Goal: Find specific page/section: Find specific page/section

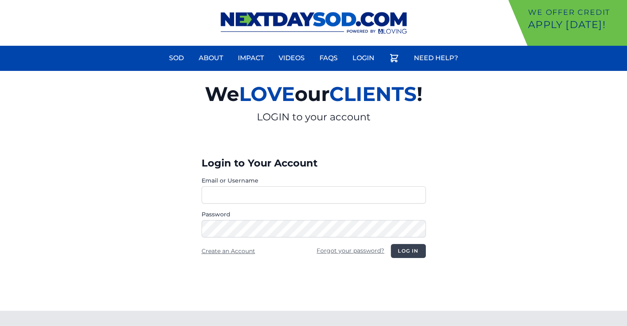
type input "********"
click at [407, 250] on button "Log in" at bounding box center [408, 251] width 35 height 14
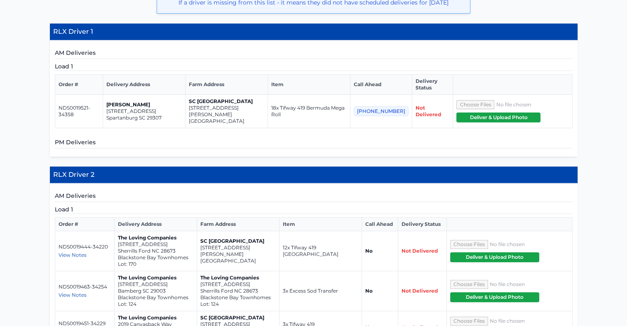
scroll to position [242, 0]
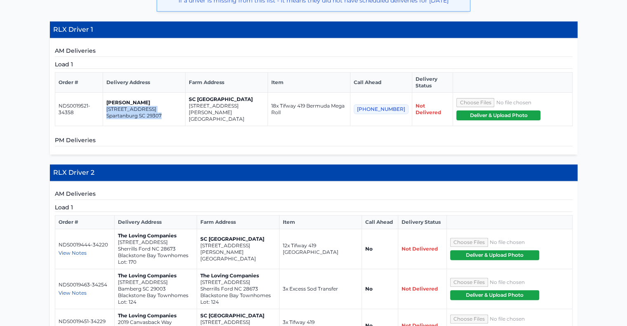
drag, startPoint x: 168, startPoint y: 105, endPoint x: 111, endPoint y: 100, distance: 57.5
click at [111, 100] on td "[PERSON_NAME] [STREET_ADDRESS]" at bounding box center [144, 109] width 82 height 33
copy td "[STREET_ADDRESS]"
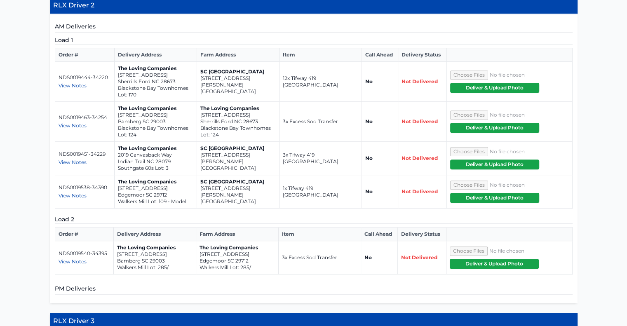
scroll to position [415, 0]
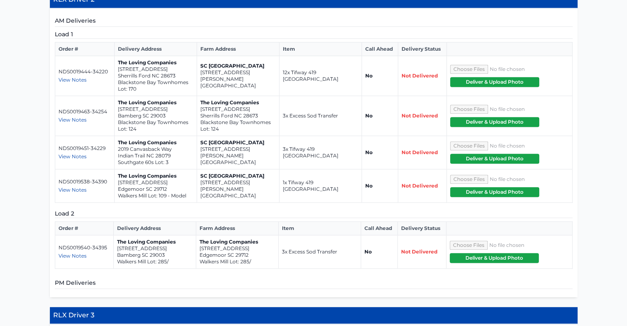
click at [178, 73] on p "Sherrills Ford NC 28673" at bounding box center [155, 76] width 75 height 7
drag, startPoint x: 180, startPoint y: 61, endPoint x: 115, endPoint y: 57, distance: 65.2
click at [115, 57] on td "The Loving Companies [STREET_ADDRESS] [GEOGRAPHIC_DATA] Lot: 170" at bounding box center [155, 76] width 82 height 40
copy td "[STREET_ADDRESS]"
drag, startPoint x: 258, startPoint y: 102, endPoint x: 200, endPoint y: 95, distance: 58.9
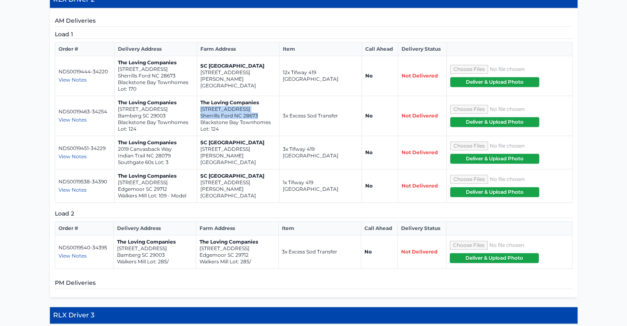
click at [200, 96] on td "The Loving Companies [STREET_ADDRESS] [GEOGRAPHIC_DATA] Lot: 124" at bounding box center [237, 116] width 82 height 40
copy td "[STREET_ADDRESS]"
click at [80, 153] on span "View Notes" at bounding box center [72, 156] width 28 height 6
drag, startPoint x: 172, startPoint y: 141, endPoint x: 116, endPoint y: 138, distance: 56.5
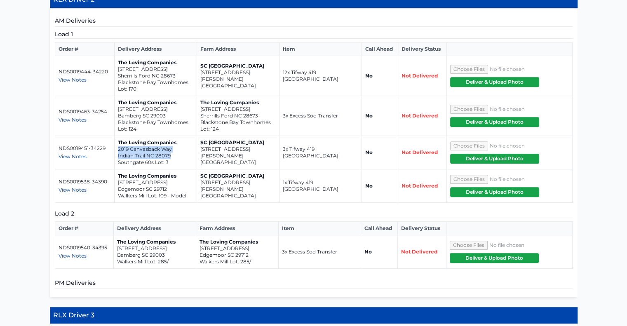
click at [116, 138] on td "The Loving Companies 2019 [GEOGRAPHIC_DATA] Southgate 60s Lot: 3" at bounding box center [155, 152] width 82 height 33
copy td "2019 [GEOGRAPHIC_DATA]"
click at [83, 187] on span "View Notes" at bounding box center [72, 190] width 28 height 6
drag, startPoint x: 168, startPoint y: 176, endPoint x: 116, endPoint y: 168, distance: 52.6
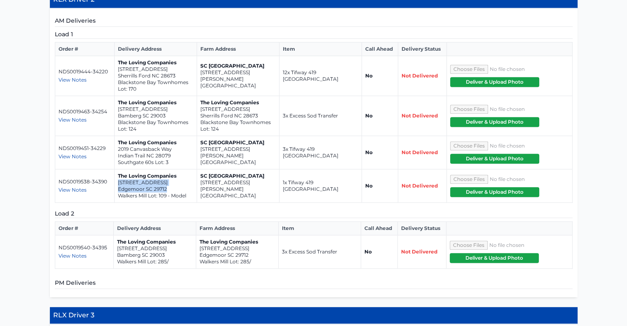
click at [116, 169] on td "The Loving Companies [STREET_ADDRESS] [GEOGRAPHIC_DATA] Lot: 109 - Model" at bounding box center [155, 185] width 82 height 33
copy td "[STREET_ADDRESS]"
drag, startPoint x: 249, startPoint y: 240, endPoint x: 199, endPoint y: 234, distance: 49.8
click at [199, 235] on td "The Loving Companies [STREET_ADDRESS] [GEOGRAPHIC_DATA] Lot: 285/" at bounding box center [237, 251] width 82 height 33
copy td "[STREET_ADDRESS]"
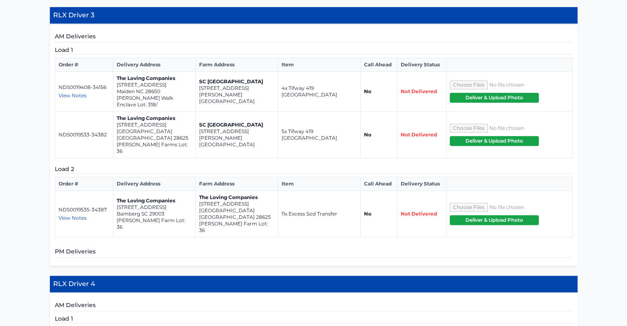
scroll to position [717, 0]
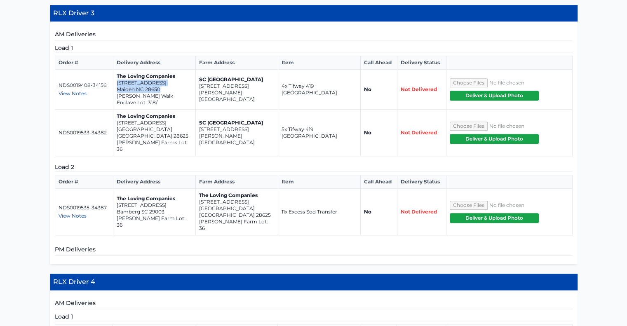
drag, startPoint x: 161, startPoint y: 77, endPoint x: 118, endPoint y: 72, distance: 43.5
click at [118, 86] on p "Maiden NC 28650" at bounding box center [154, 89] width 75 height 7
click at [104, 94] on td "NDS0019408-34156 View Notes [PERSON_NAME] - [PHONE_NUMBER]" at bounding box center [84, 90] width 58 height 40
drag, startPoint x: 160, startPoint y: 75, endPoint x: 117, endPoint y: 70, distance: 43.9
click at [117, 70] on td "The Loving Companies [STREET_ADDRESS][GEOGRAPHIC_DATA][PERSON_NAME] Enclave Lot…" at bounding box center [154, 90] width 82 height 40
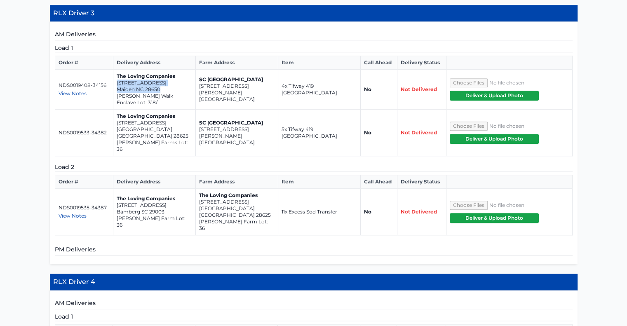
copy td "[STREET_ADDRESS]"
drag, startPoint x: 166, startPoint y: 114, endPoint x: 117, endPoint y: 110, distance: 49.5
click at [117, 110] on td "The Loving Companies [STREET_ADDRESS] [PERSON_NAME][GEOGRAPHIC_DATA] Lot: 36" at bounding box center [154, 133] width 82 height 47
copy td "[STREET_ADDRESS]"
drag, startPoint x: 249, startPoint y: 180, endPoint x: 199, endPoint y: 177, distance: 50.4
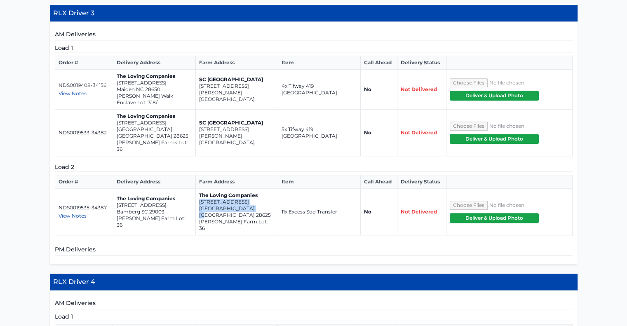
click at [199, 189] on td "The Loving Companies [STREET_ADDRESS][PERSON_NAME]" at bounding box center [237, 212] width 82 height 47
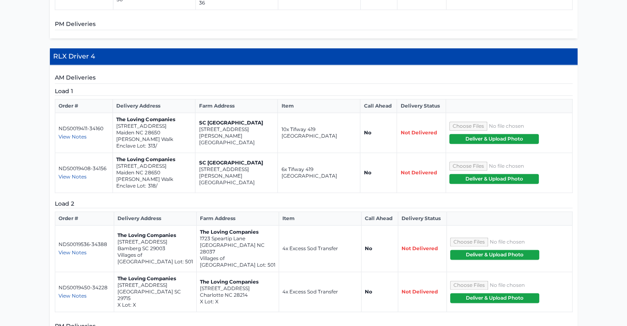
scroll to position [945, 0]
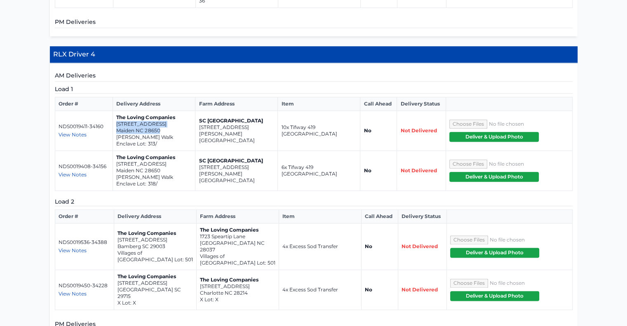
drag, startPoint x: 165, startPoint y: 87, endPoint x: 117, endPoint y: 84, distance: 48.3
click at [117, 111] on td "The Loving Companies [STREET_ADDRESS][GEOGRAPHIC_DATA][PERSON_NAME] Enclave Lot…" at bounding box center [154, 131] width 82 height 40
click at [120, 121] on p "[STREET_ADDRESS]" at bounding box center [153, 124] width 75 height 7
drag, startPoint x: 163, startPoint y: 128, endPoint x: 117, endPoint y: 124, distance: 46.7
click at [117, 151] on td "The Loving Companies [STREET_ADDRESS][GEOGRAPHIC_DATA][PERSON_NAME] Enclave Lot…" at bounding box center [154, 171] width 82 height 40
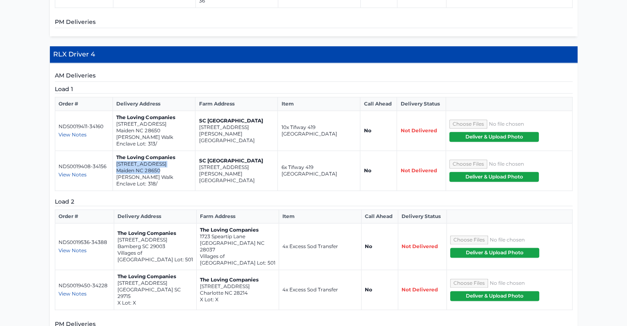
copy td "[STREET_ADDRESS]"
drag, startPoint x: 241, startPoint y: 201, endPoint x: 199, endPoint y: 194, distance: 42.6
click at [199, 223] on td "The Loving Companies [STREET_ADDRESS] Villages of [GEOGRAPHIC_DATA] Lot: 501" at bounding box center [237, 246] width 82 height 47
copy td "1723 [GEOGRAPHIC_DATA]"
drag, startPoint x: 250, startPoint y: 234, endPoint x: 198, endPoint y: 229, distance: 52.1
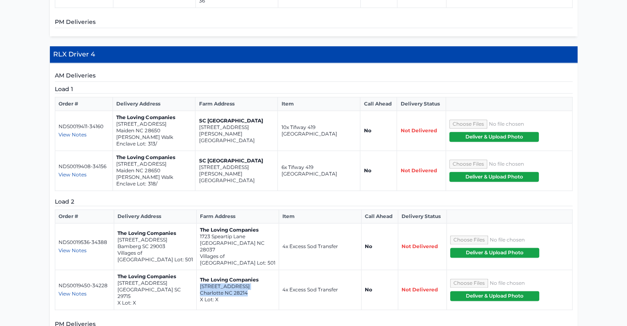
click at [198, 270] on td "The Loving Companies [STREET_ADDRESS] X Lot: X" at bounding box center [237, 290] width 82 height 40
click at [182, 286] on p "[GEOGRAPHIC_DATA] SC 29715" at bounding box center [154, 292] width 75 height 13
drag, startPoint x: 164, startPoint y: 234, endPoint x: 116, endPoint y: 227, distance: 48.4
click at [116, 270] on td "The Loving Companies [STREET_ADDRESS] X Lot: X" at bounding box center [155, 290] width 82 height 40
drag, startPoint x: 247, startPoint y: 234, endPoint x: 201, endPoint y: 230, distance: 45.9
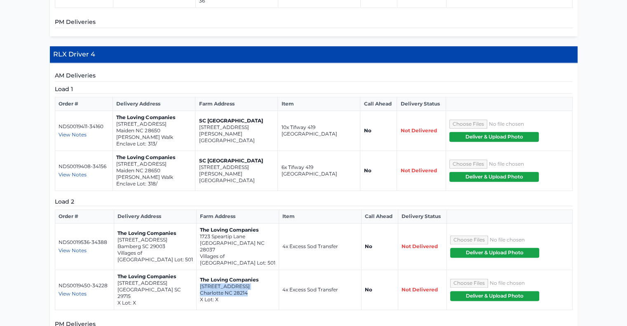
click at [201, 270] on td "The Loving Companies [STREET_ADDRESS] X Lot: X" at bounding box center [237, 290] width 82 height 40
click at [193, 270] on td "The Loving Companies [STREET_ADDRESS] X Lot: X" at bounding box center [155, 290] width 82 height 40
drag, startPoint x: 246, startPoint y: 233, endPoint x: 199, endPoint y: 229, distance: 47.9
click at [199, 270] on td "The Loving Companies [STREET_ADDRESS] X Lot: X" at bounding box center [237, 290] width 82 height 40
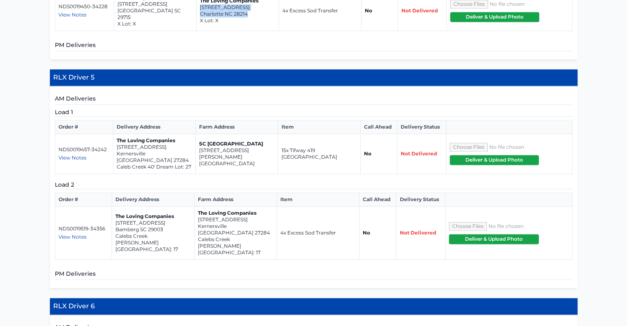
scroll to position [1221, 0]
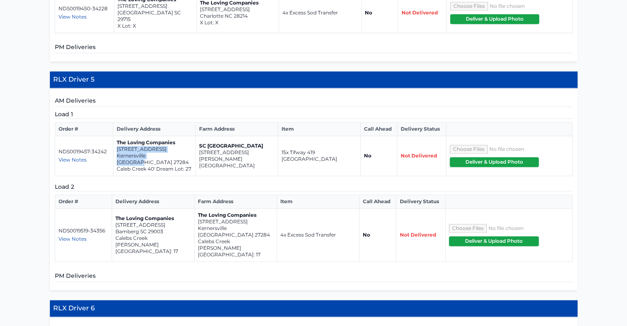
drag, startPoint x: 175, startPoint y: 93, endPoint x: 117, endPoint y: 86, distance: 59.3
click at [117, 136] on td "The Loving Companies [STREET_ADDRESS] [GEOGRAPHIC_DATA] 40' Dream Lot: 27" at bounding box center [154, 156] width 82 height 40
drag, startPoint x: 254, startPoint y: 160, endPoint x: 199, endPoint y: 154, distance: 55.0
click at [199, 208] on td "The Loving Companies [STREET_ADDRESS] [GEOGRAPHIC_DATA][PERSON_NAME]: 17" at bounding box center [235, 234] width 82 height 53
click at [192, 208] on td "The Loving Companies [STREET_ADDRESS][PERSON_NAME]" at bounding box center [153, 234] width 82 height 53
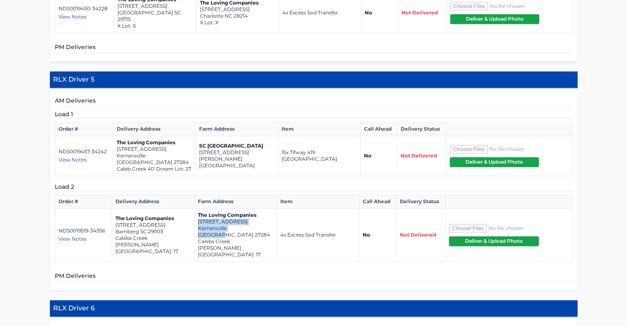
drag, startPoint x: 253, startPoint y: 158, endPoint x: 198, endPoint y: 154, distance: 55.4
click at [198, 208] on td "The Loving Companies [STREET_ADDRESS] [GEOGRAPHIC_DATA][PERSON_NAME]: 17" at bounding box center [235, 234] width 82 height 53
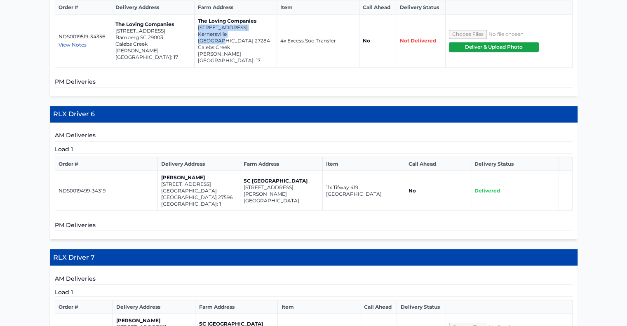
scroll to position [1419, 0]
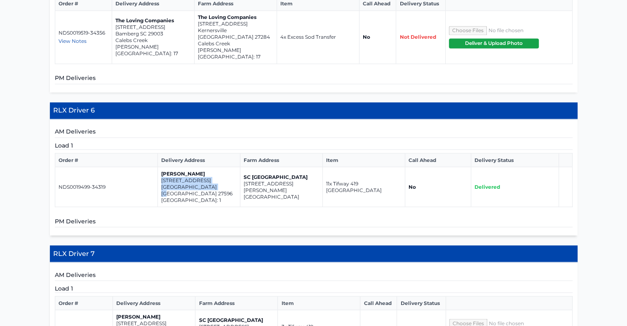
drag, startPoint x: 218, startPoint y: 96, endPoint x: 160, endPoint y: 90, distance: 58.4
click at [160, 167] on td "[PERSON_NAME] [STREET_ADDRESS] Lot: 1" at bounding box center [198, 187] width 82 height 40
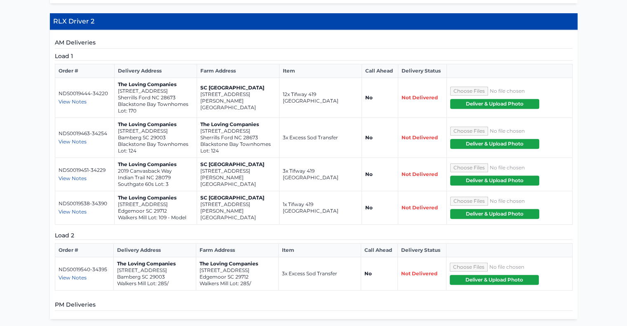
scroll to position [391, 0]
